Goal: Book appointment/travel/reservation

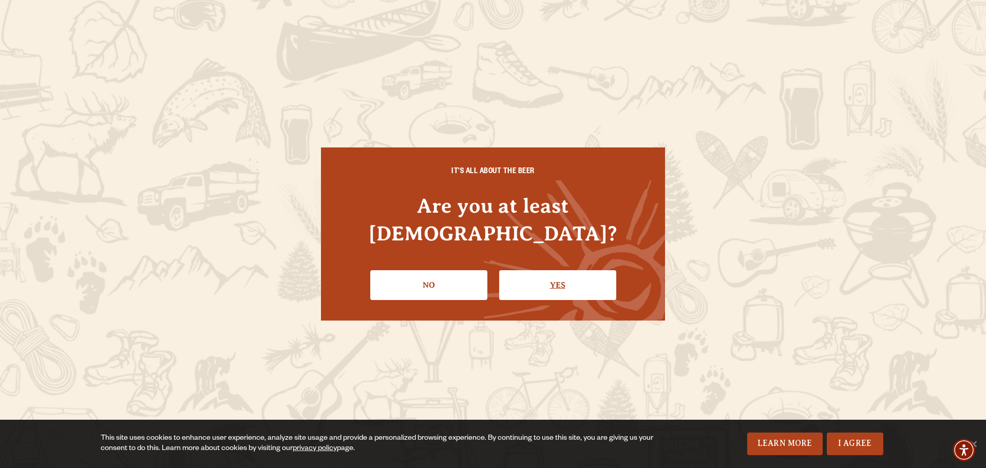
click at [553, 270] on link "Yes" at bounding box center [557, 285] width 117 height 30
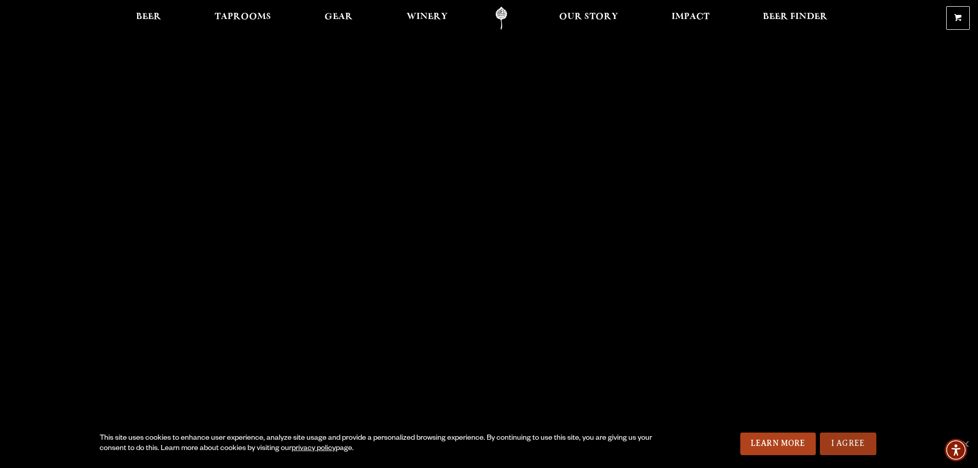
click at [843, 438] on link "I Agree" at bounding box center [848, 443] width 56 height 23
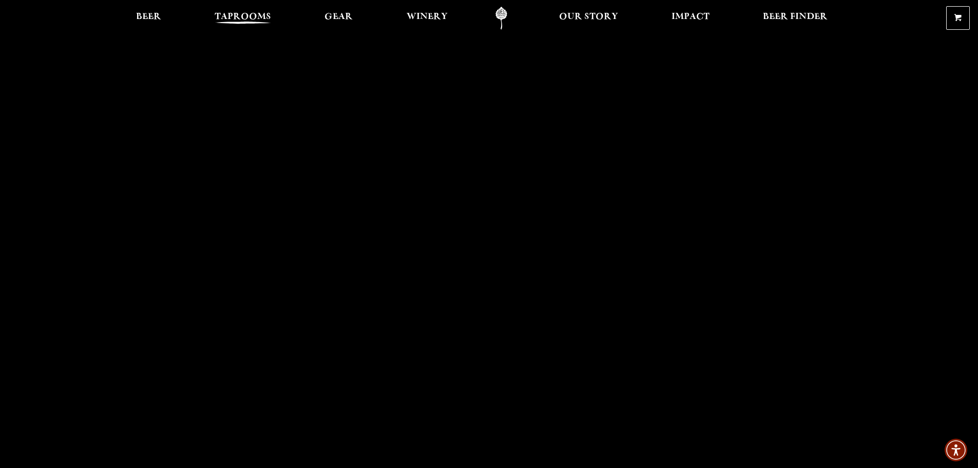
click at [244, 19] on span "Taprooms" at bounding box center [243, 17] width 56 height 8
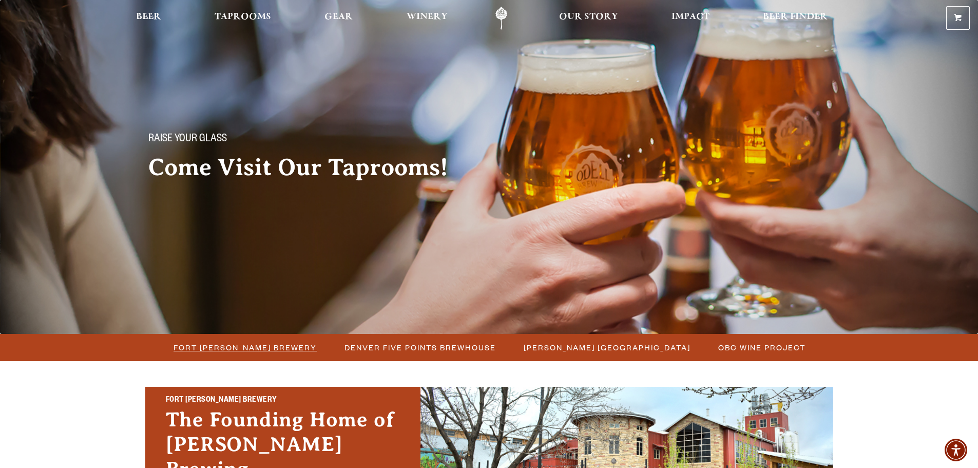
click at [264, 341] on span "Fort [PERSON_NAME] Brewery" at bounding box center [244, 347] width 143 height 15
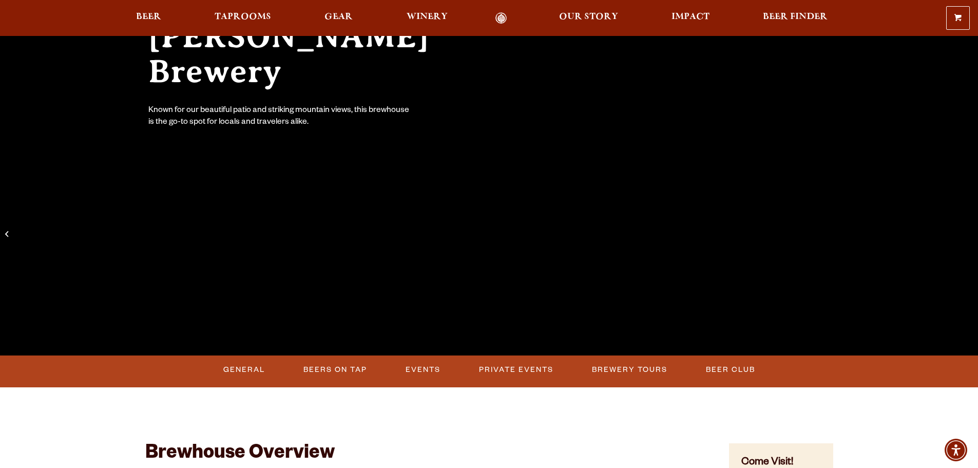
scroll to position [171, 0]
click at [528, 362] on link "Private Events" at bounding box center [516, 369] width 83 height 24
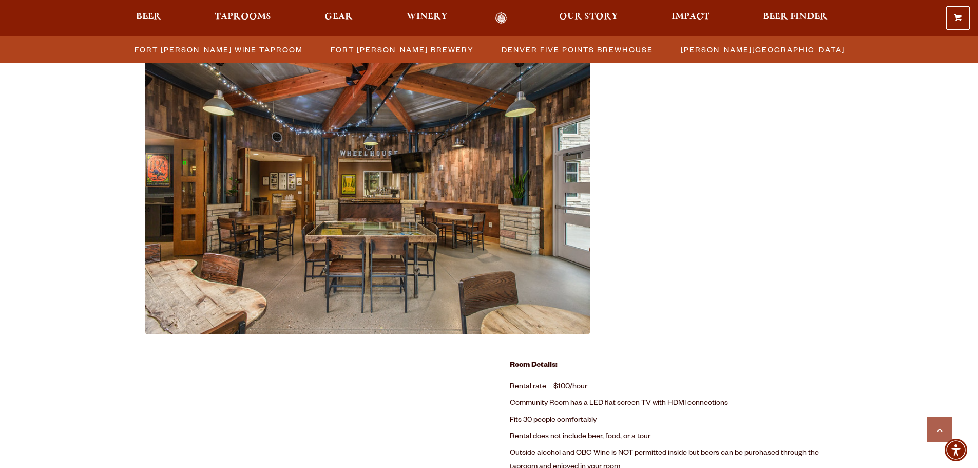
scroll to position [434, 0]
